Goal: Transaction & Acquisition: Purchase product/service

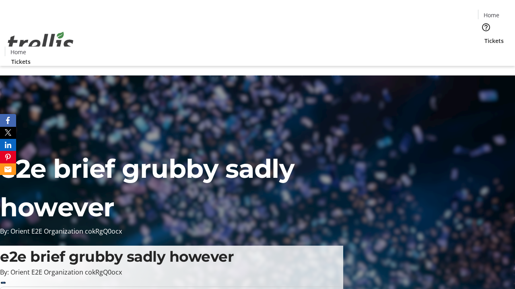
click at [484, 37] on span "Tickets" at bounding box center [493, 41] width 19 height 8
